Goal: Obtain resource: Download file/media

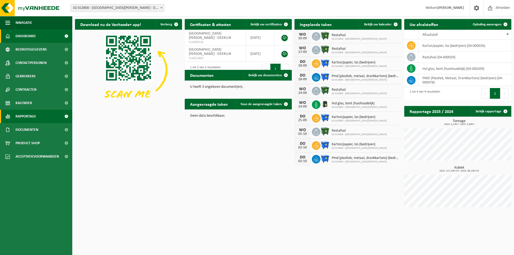
click at [31, 115] on span "Rapportage" at bounding box center [26, 116] width 21 height 13
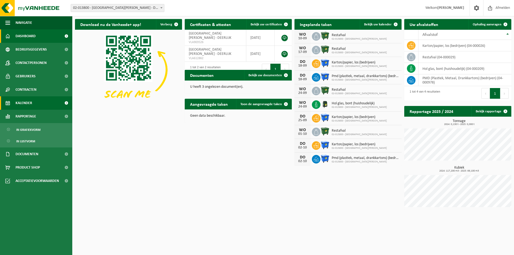
click at [31, 103] on span "Kalender" at bounding box center [24, 102] width 17 height 13
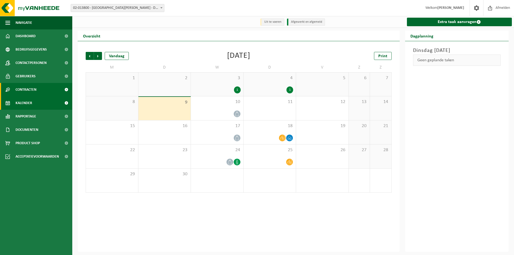
click at [32, 93] on span "Contracten" at bounding box center [26, 89] width 21 height 13
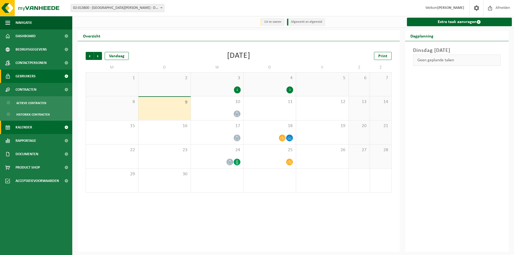
click at [31, 79] on span "Gebruikers" at bounding box center [26, 76] width 20 height 13
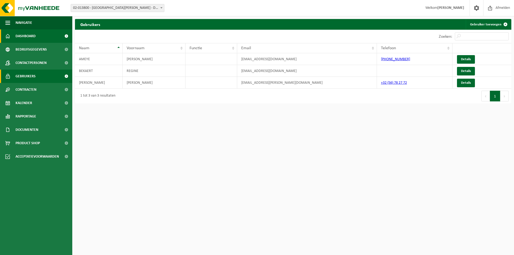
click at [29, 40] on span "Dashboard" at bounding box center [26, 35] width 20 height 13
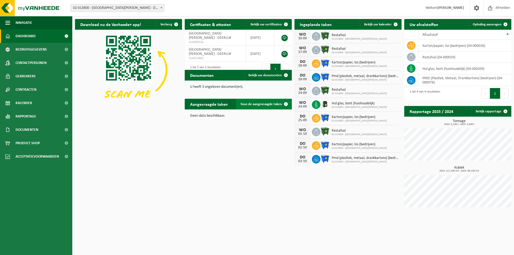
click at [262, 104] on span "Toon de aangevraagde taken" at bounding box center [262, 104] width 42 height 3
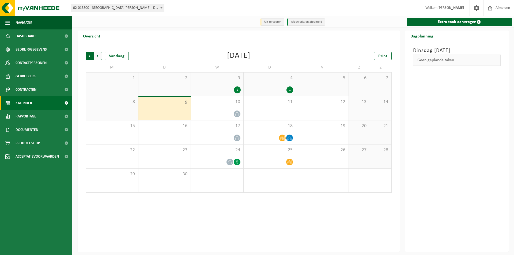
click at [100, 56] on span "Volgende" at bounding box center [98, 56] width 8 height 8
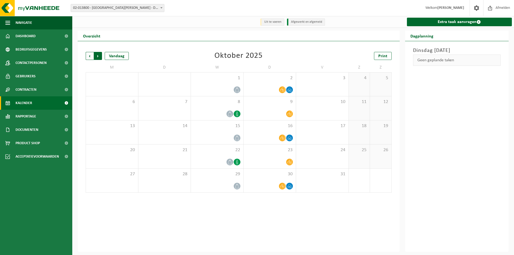
click at [92, 55] on span "Vorige" at bounding box center [90, 56] width 8 height 8
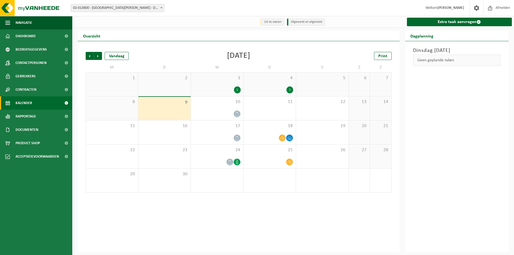
click at [92, 55] on span "Vorige" at bounding box center [90, 56] width 8 height 8
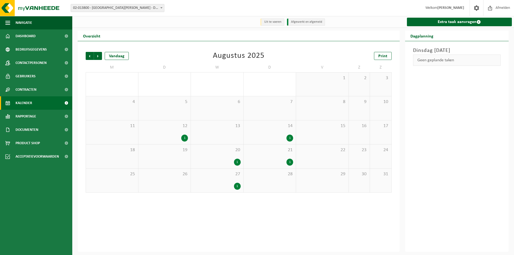
click at [92, 55] on span "Vorige" at bounding box center [90, 56] width 8 height 8
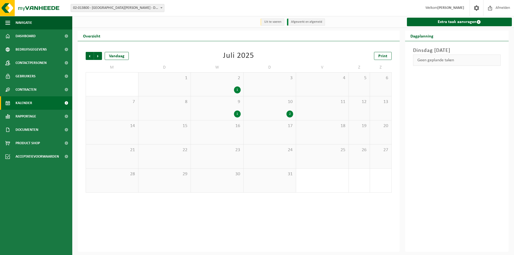
click at [237, 91] on div "1" at bounding box center [237, 90] width 7 height 7
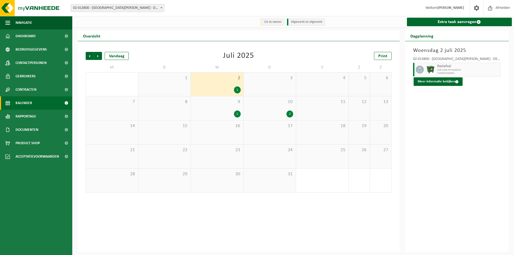
click at [160, 9] on span at bounding box center [161, 7] width 5 height 7
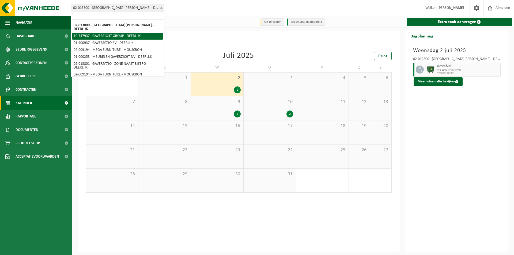
select select "5973"
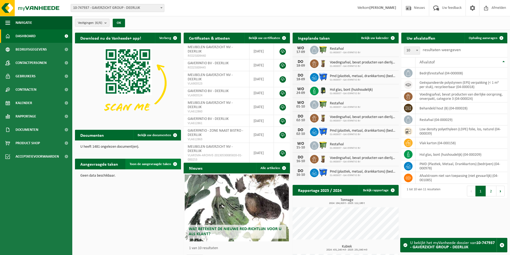
click at [143, 165] on span "Toon de aangevraagde taken" at bounding box center [151, 164] width 42 height 3
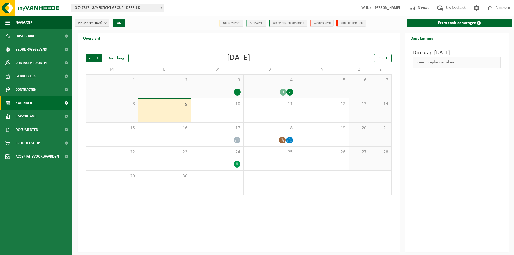
click at [282, 23] on li "Afgewerkt en afgemeld" at bounding box center [288, 23] width 38 height 7
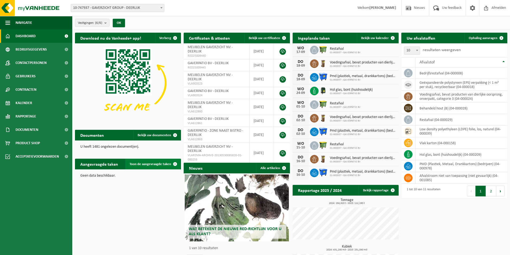
click at [167, 163] on span "Toon de aangevraagde taken" at bounding box center [151, 164] width 42 height 3
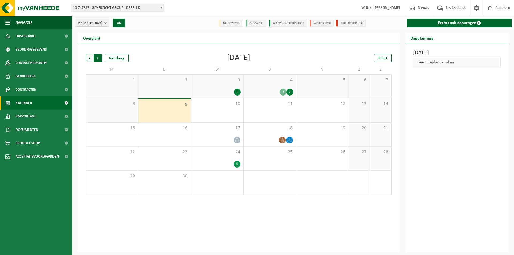
click at [91, 57] on span "Vorige" at bounding box center [90, 58] width 8 height 8
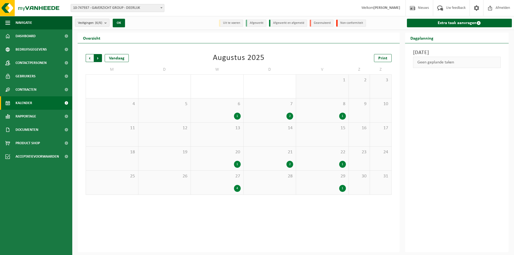
click at [90, 57] on span "Vorige" at bounding box center [90, 58] width 8 height 8
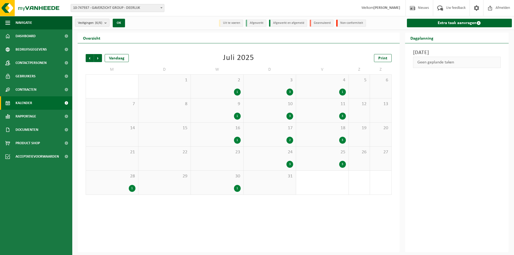
click at [290, 140] on div "2" at bounding box center [290, 140] width 7 height 7
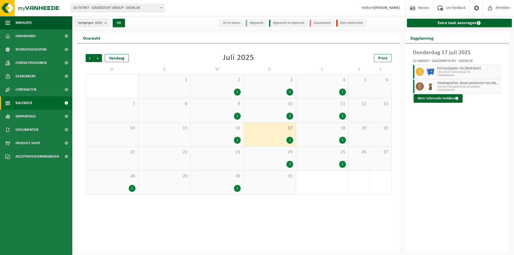
click at [240, 139] on div "1" at bounding box center [237, 140] width 7 height 7
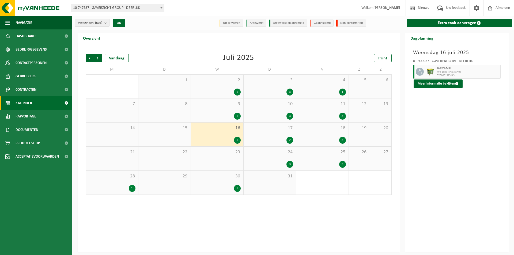
click at [239, 116] on div "1" at bounding box center [237, 116] width 7 height 7
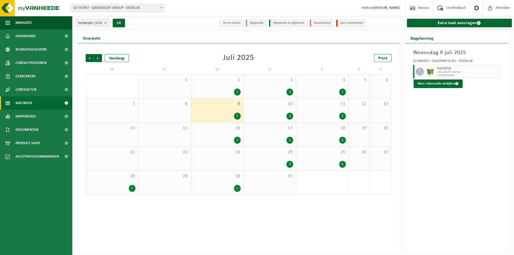
click at [293, 117] on div "3" at bounding box center [290, 116] width 7 height 7
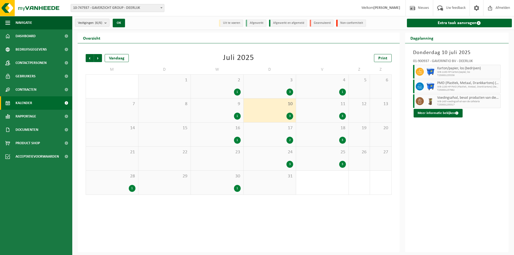
click at [343, 117] on div "3" at bounding box center [342, 116] width 7 height 7
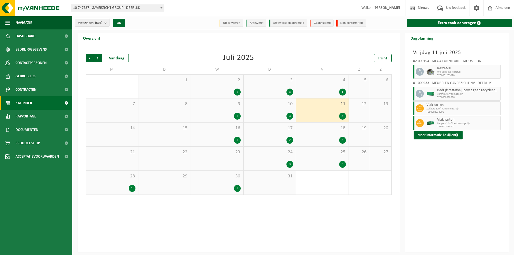
click at [238, 139] on div "1" at bounding box center [237, 140] width 7 height 7
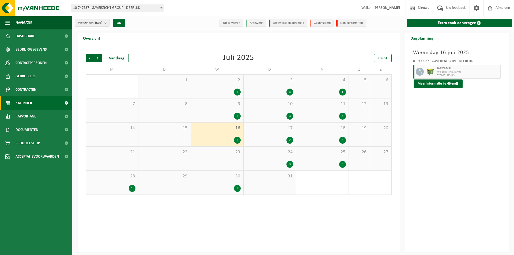
click at [291, 140] on div "2" at bounding box center [290, 140] width 7 height 7
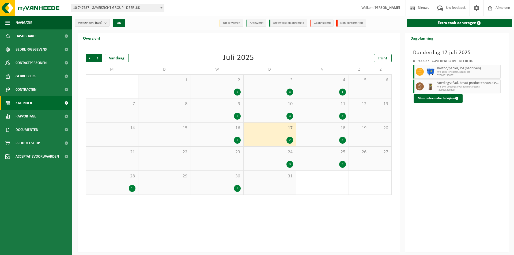
click at [343, 140] on div "3" at bounding box center [342, 140] width 7 height 7
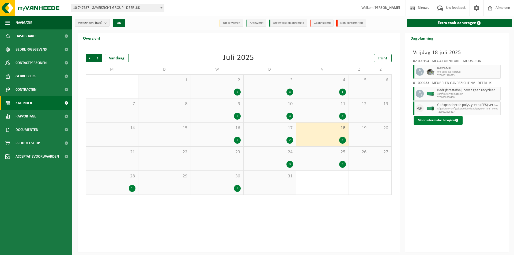
click at [435, 120] on button "Meer informatie bekijken" at bounding box center [438, 120] width 49 height 9
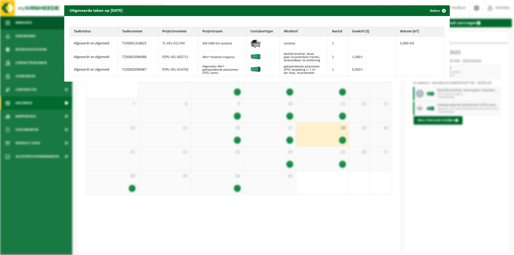
click at [295, 225] on div "Uitgevoerde taken op 2025-07-18 Sluiten Taakstatus Taaknummer Projectnummer Pro…" at bounding box center [257, 127] width 514 height 255
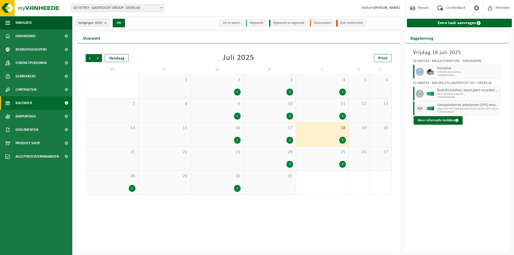
click at [290, 164] on div "3" at bounding box center [290, 164] width 7 height 7
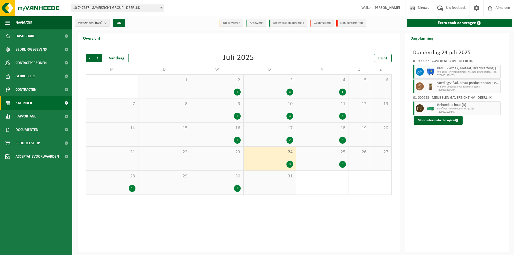
click at [342, 164] on div "3" at bounding box center [342, 164] width 7 height 7
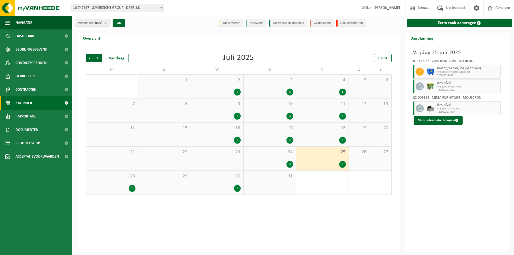
click at [131, 188] on div "1" at bounding box center [132, 188] width 7 height 7
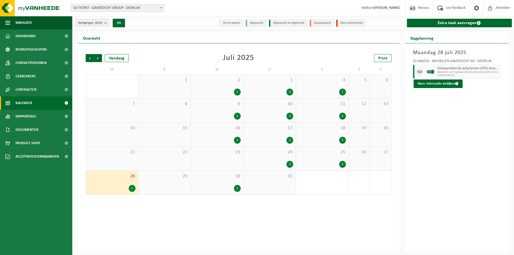
click at [237, 189] on div "1" at bounding box center [237, 188] width 7 height 7
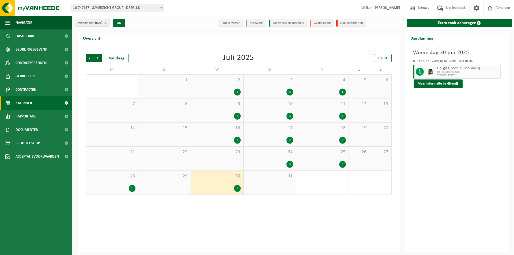
click at [134, 188] on div "1" at bounding box center [132, 188] width 7 height 7
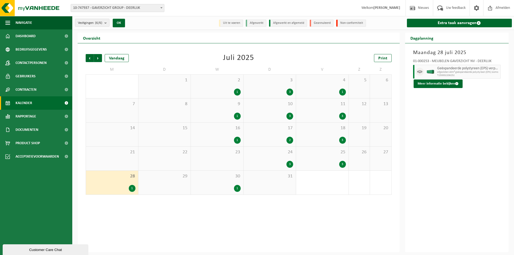
click at [289, 166] on div "3" at bounding box center [290, 164] width 7 height 7
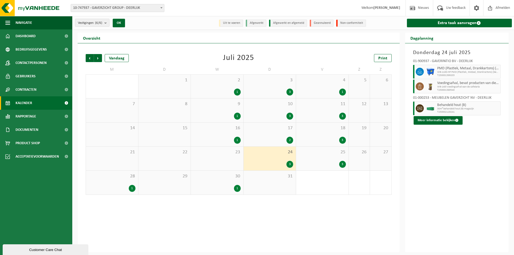
click at [342, 139] on div "3" at bounding box center [342, 140] width 7 height 7
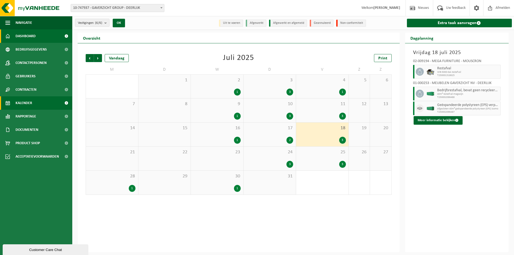
click at [21, 38] on span "Dashboard" at bounding box center [26, 35] width 20 height 13
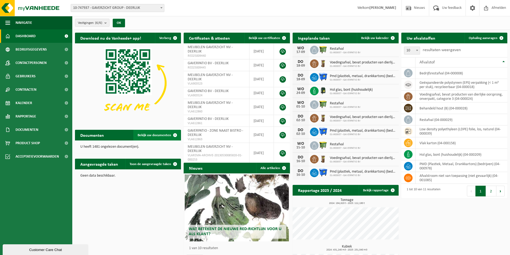
click at [154, 137] on span "Bekijk uw documenten" at bounding box center [154, 135] width 33 height 3
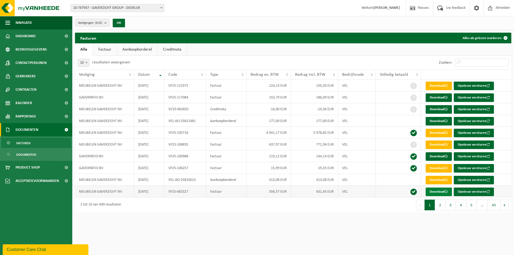
click at [436, 193] on link "Download" at bounding box center [439, 192] width 26 height 9
click at [433, 85] on link "Download" at bounding box center [439, 86] width 26 height 9
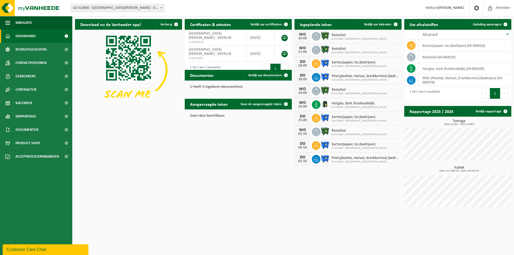
click at [117, 6] on span "02-013800 - [GEOGRAPHIC_DATA][PERSON_NAME] - DEERLIJK" at bounding box center [117, 8] width 93 height 8
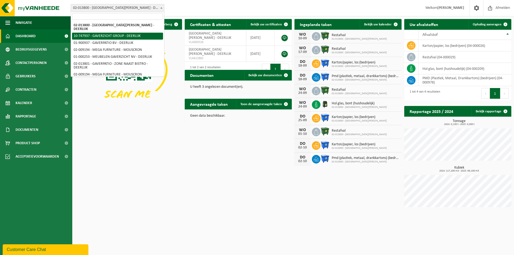
select select "5973"
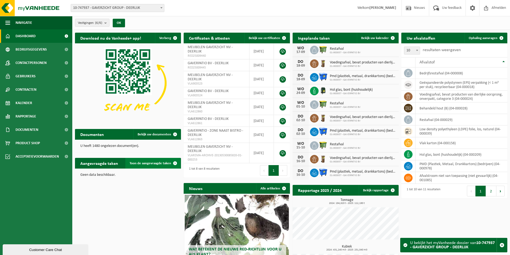
click at [174, 162] on span at bounding box center [175, 163] width 11 height 11
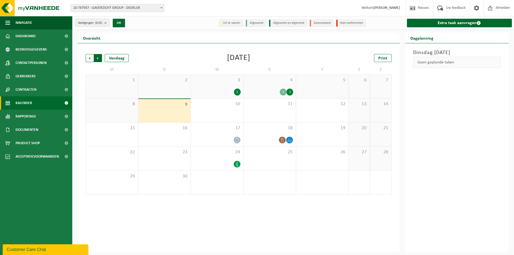
click at [89, 58] on span "Vorige" at bounding box center [90, 58] width 8 height 8
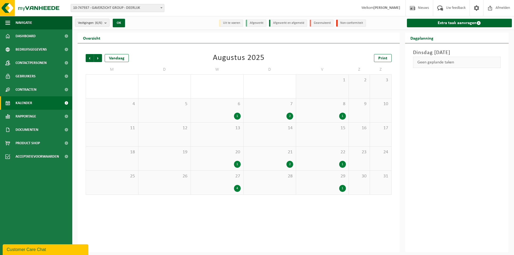
click at [89, 58] on span "Vorige" at bounding box center [90, 58] width 8 height 8
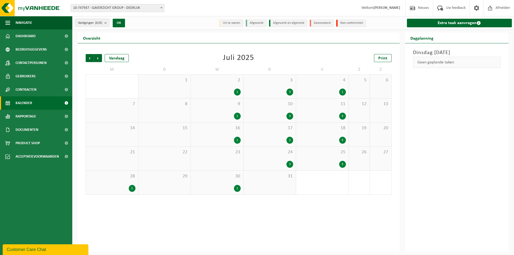
click at [341, 141] on div "3" at bounding box center [342, 140] width 7 height 7
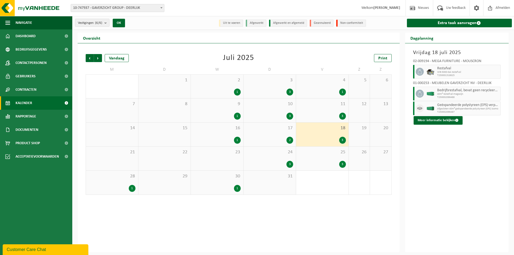
click at [132, 185] on div "1" at bounding box center [132, 188] width 7 height 7
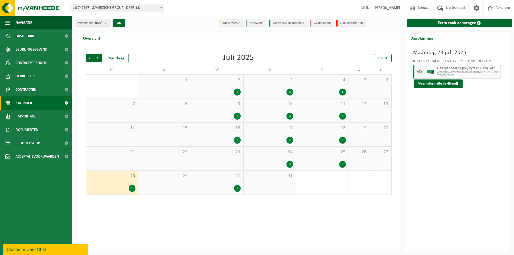
click at [342, 141] on div "3" at bounding box center [342, 140] width 7 height 7
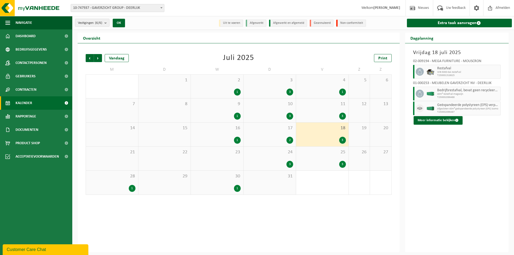
click at [131, 188] on div "1" at bounding box center [132, 188] width 7 height 7
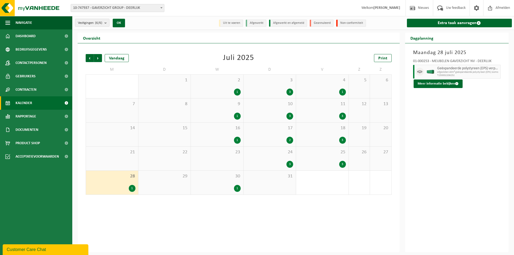
click at [238, 189] on div "1" at bounding box center [237, 188] width 7 height 7
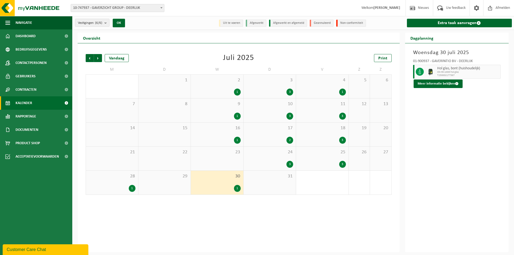
click at [342, 164] on div "3" at bounding box center [342, 164] width 7 height 7
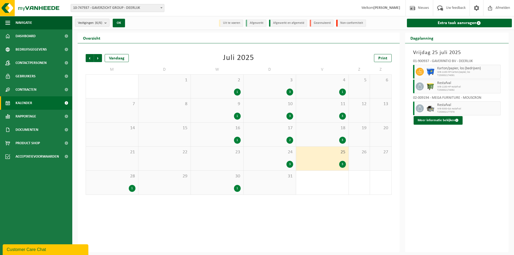
click at [289, 164] on div "3" at bounding box center [290, 164] width 7 height 7
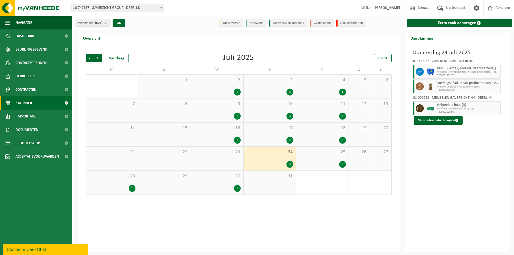
click at [292, 93] on div "3" at bounding box center [290, 92] width 7 height 7
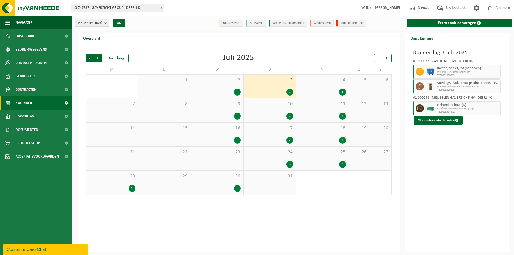
click at [342, 139] on div "3" at bounding box center [342, 140] width 7 height 7
